Goal: Navigation & Orientation: Go to known website

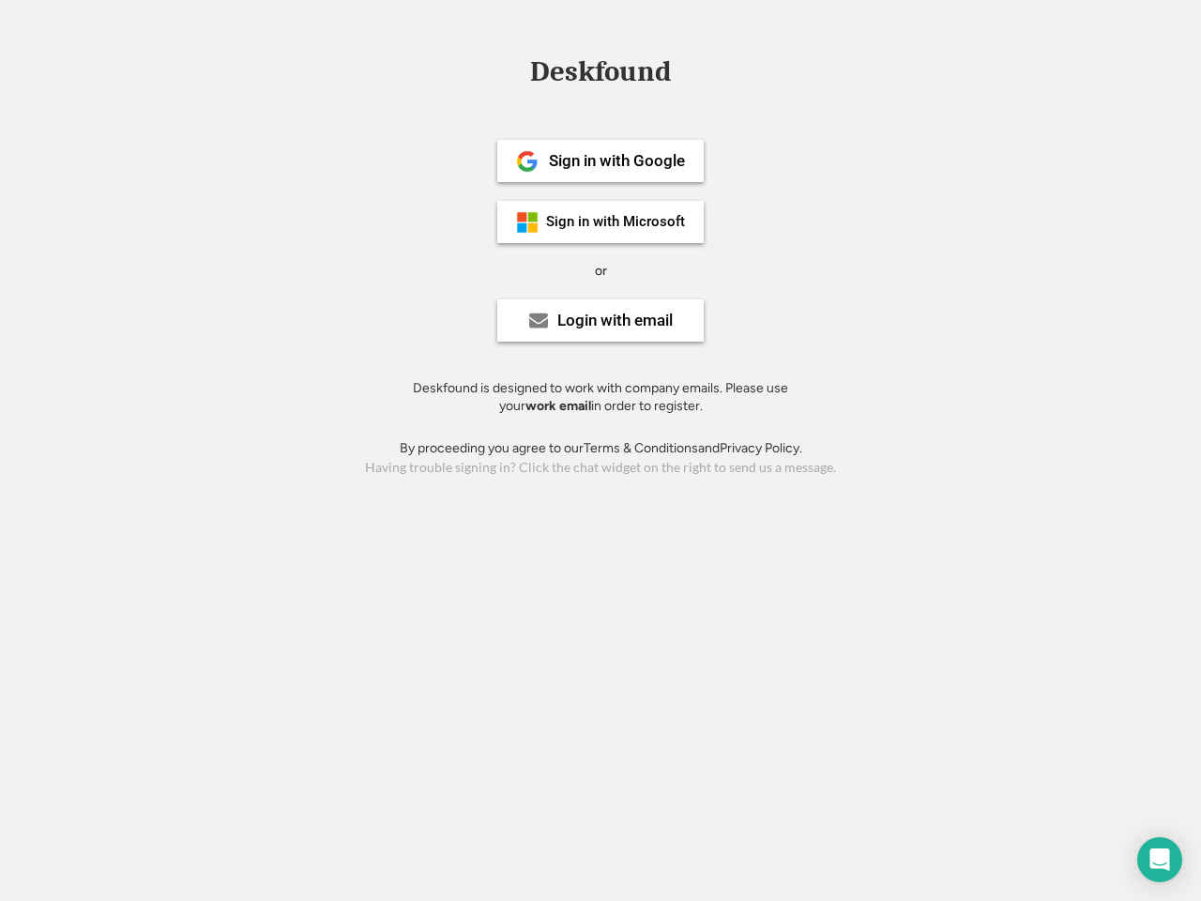
click at [601, 268] on div "or" at bounding box center [601, 271] width 12 height 19
click at [601, 75] on div "Deskfound" at bounding box center [601, 71] width 160 height 29
click at [513, 70] on div "Deskfound" at bounding box center [600, 75] width 1201 height 36
click at [601, 75] on div "Deskfound" at bounding box center [601, 71] width 160 height 29
click at [601, 270] on div "or" at bounding box center [601, 271] width 12 height 19
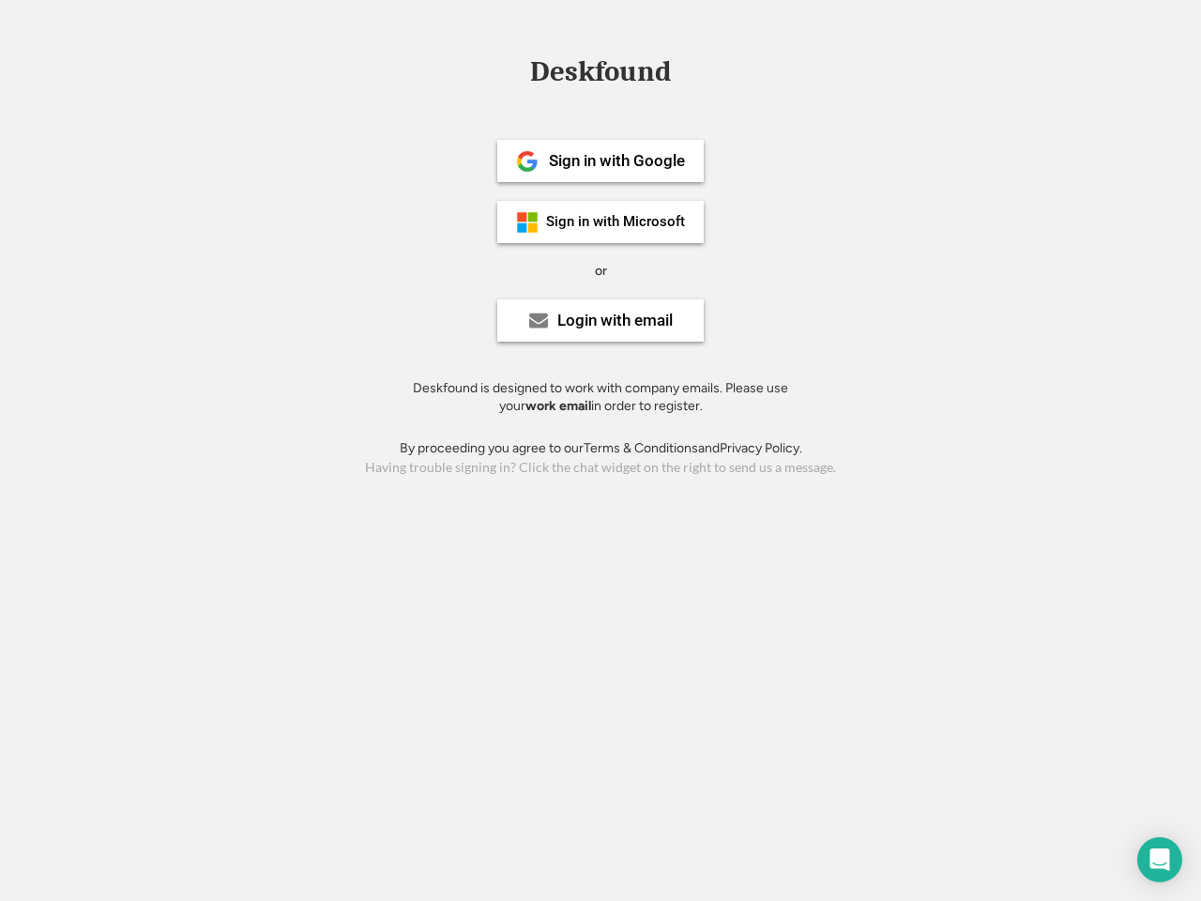
click at [601, 160] on div "Sign in with Google" at bounding box center [617, 161] width 136 height 16
click at [617, 160] on div "Sign in with Google" at bounding box center [617, 161] width 136 height 16
click at [527, 161] on img at bounding box center [527, 161] width 23 height 23
click at [601, 222] on div "Sign in with Microsoft" at bounding box center [615, 222] width 139 height 14
click at [617, 222] on div "Sign in with Microsoft" at bounding box center [615, 222] width 139 height 14
